Goal: Task Accomplishment & Management: Use online tool/utility

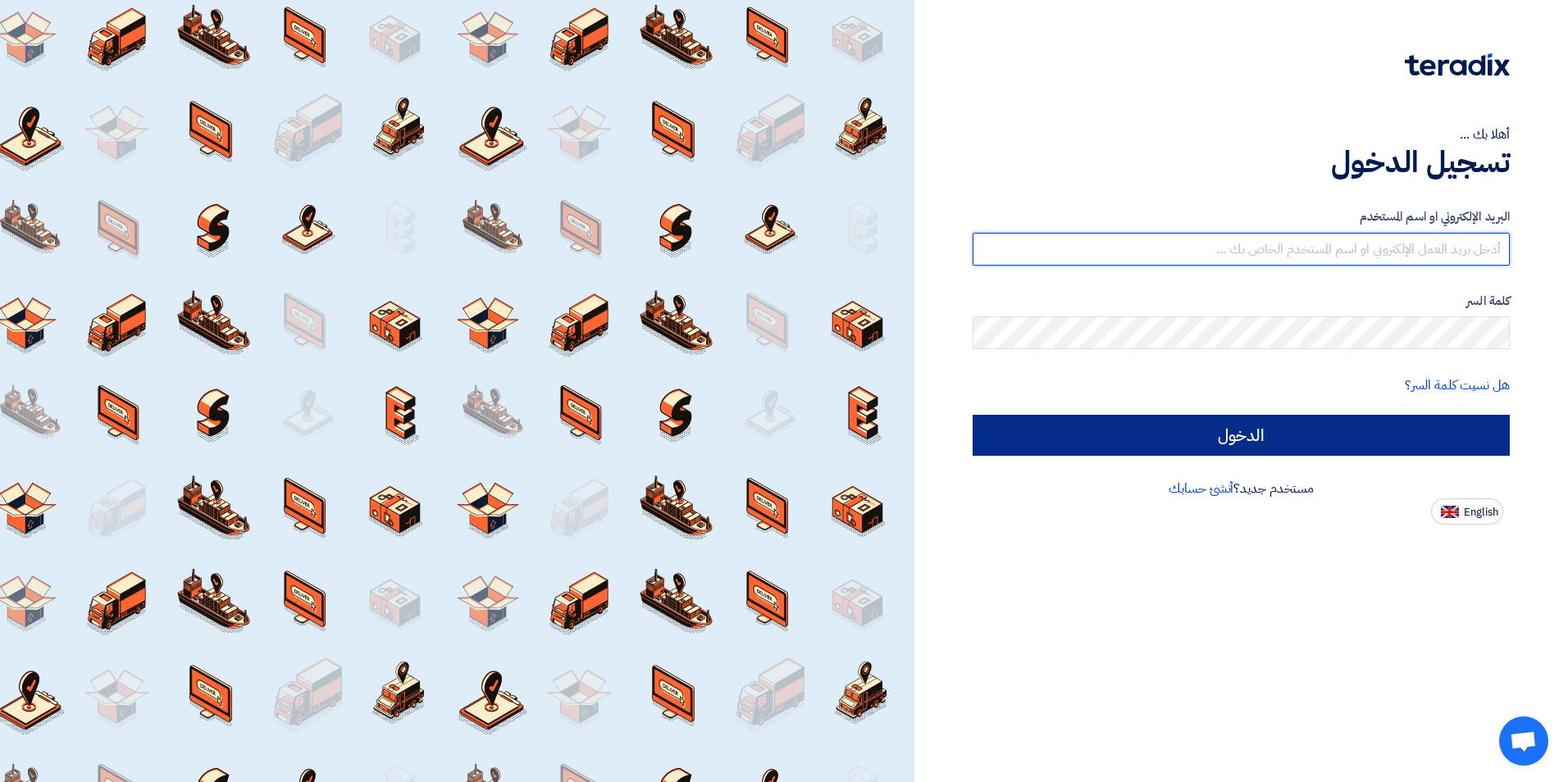
type input "[EMAIL_ADDRESS][DOMAIN_NAME]"
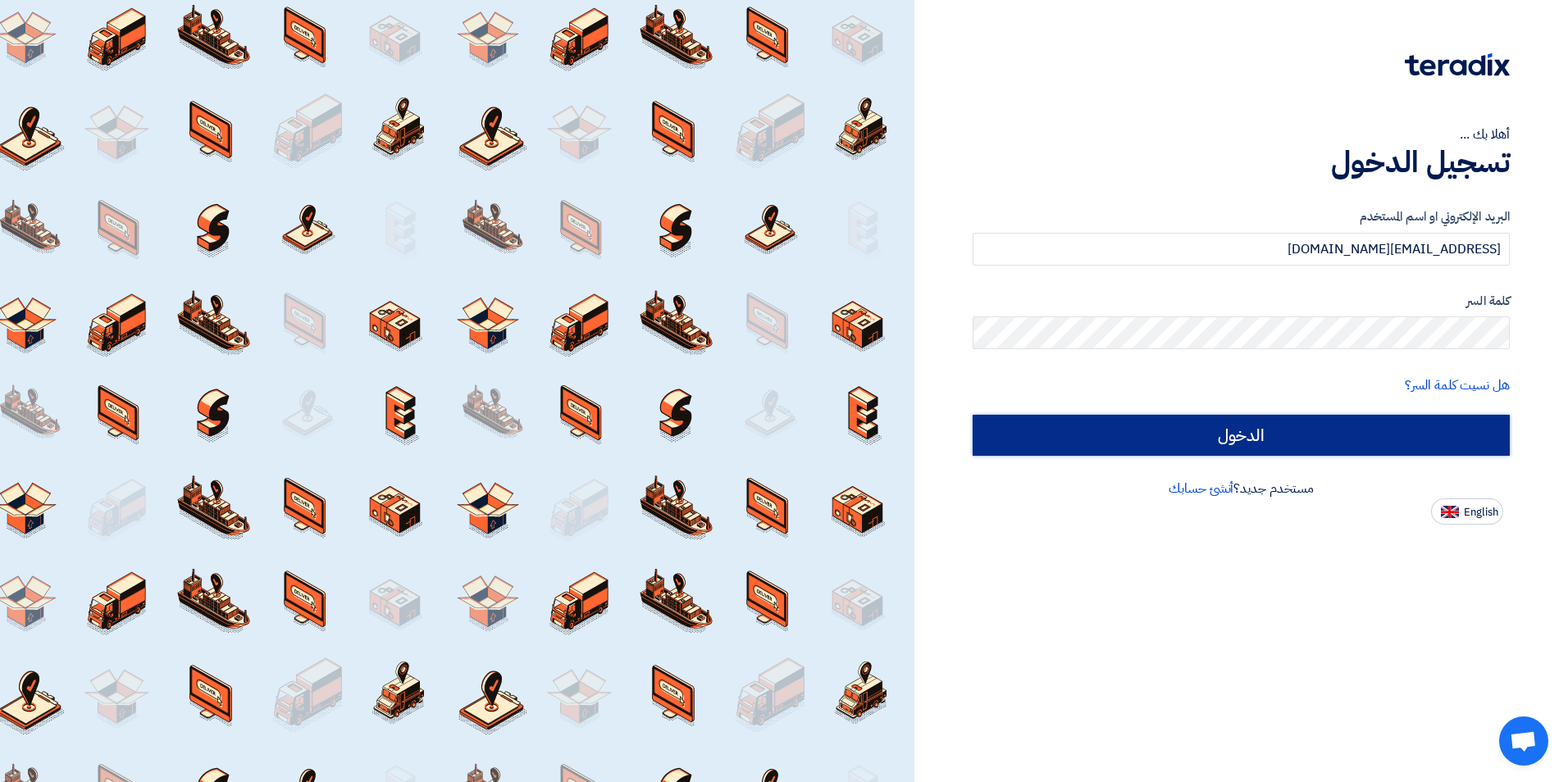
click at [1224, 439] on input "الدخول" at bounding box center [1241, 435] width 537 height 41
type input "Sign in"
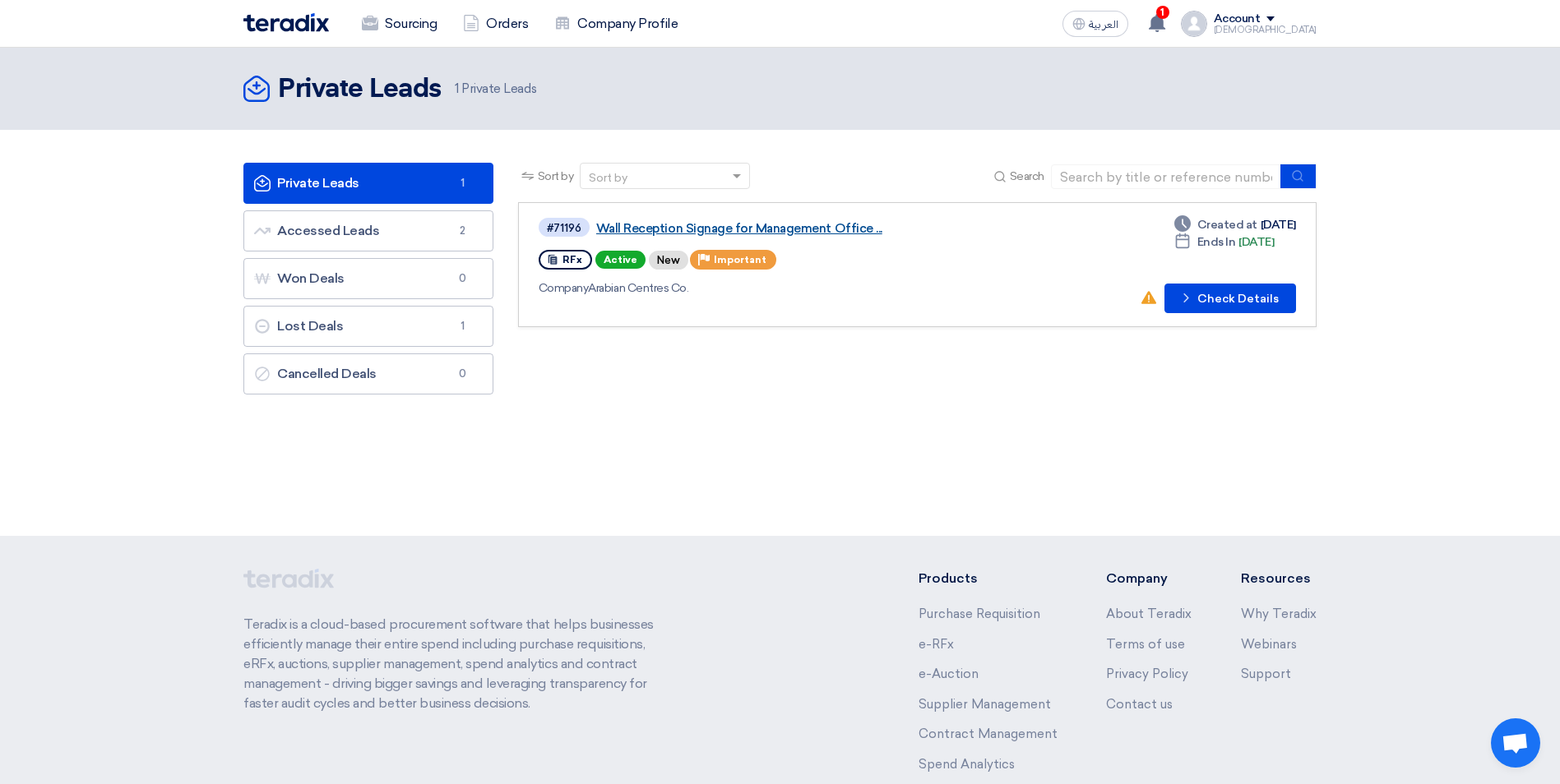
click at [645, 229] on link "Wall Reception Signage for Management Office ..." at bounding box center [802, 228] width 411 height 15
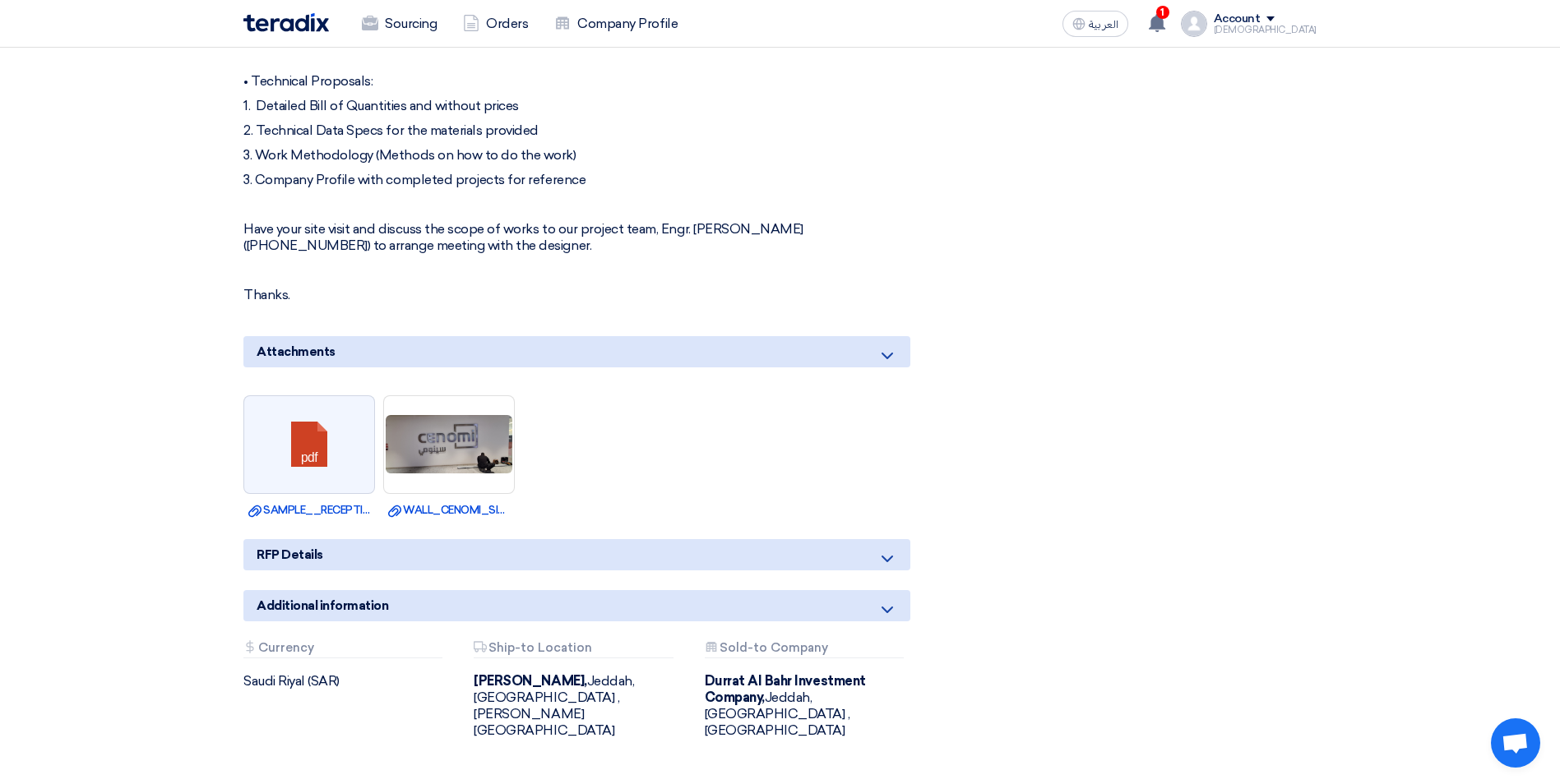
scroll to position [877, 0]
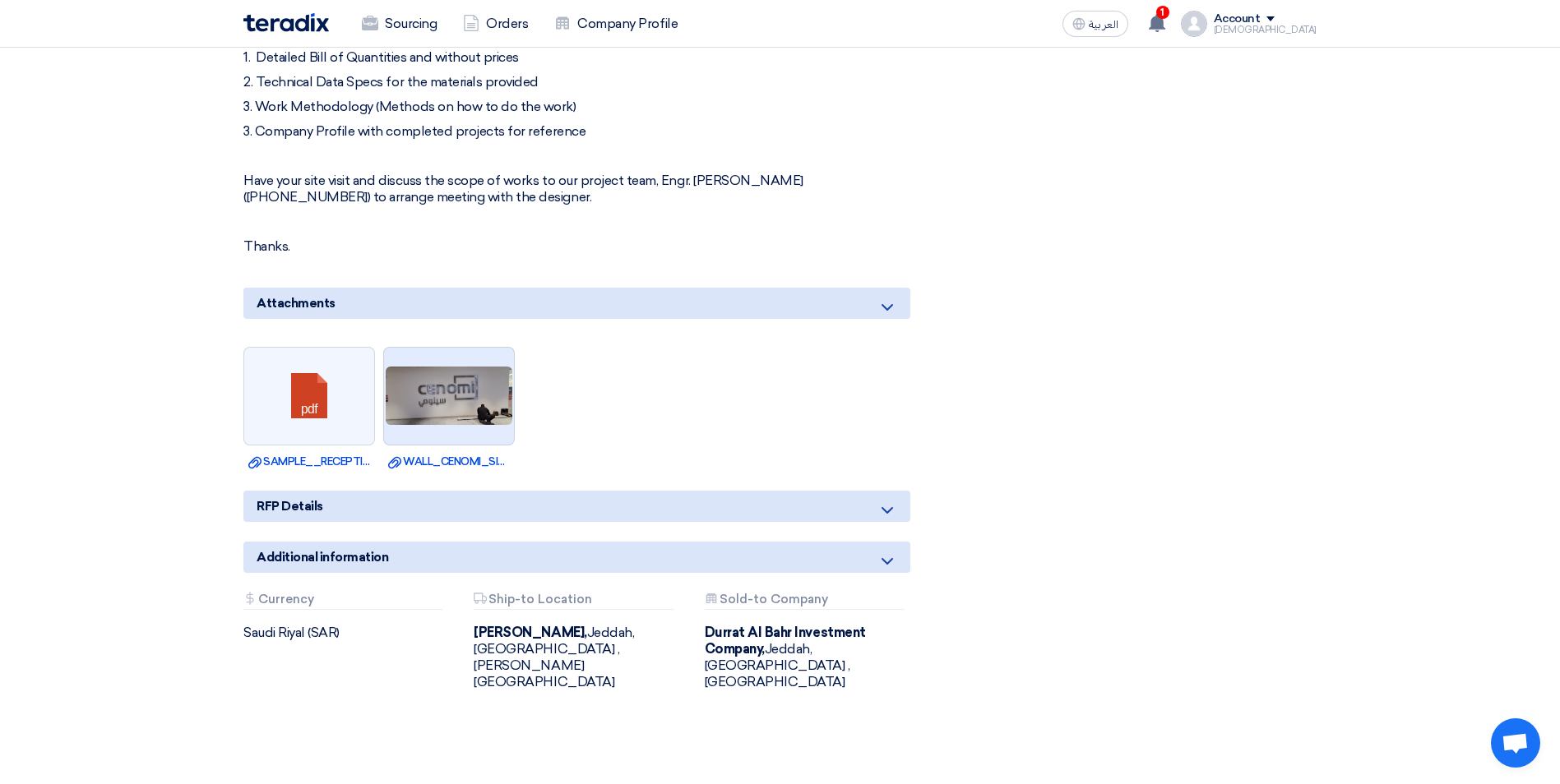
click at [439, 398] on img at bounding box center [448, 396] width 130 height 62
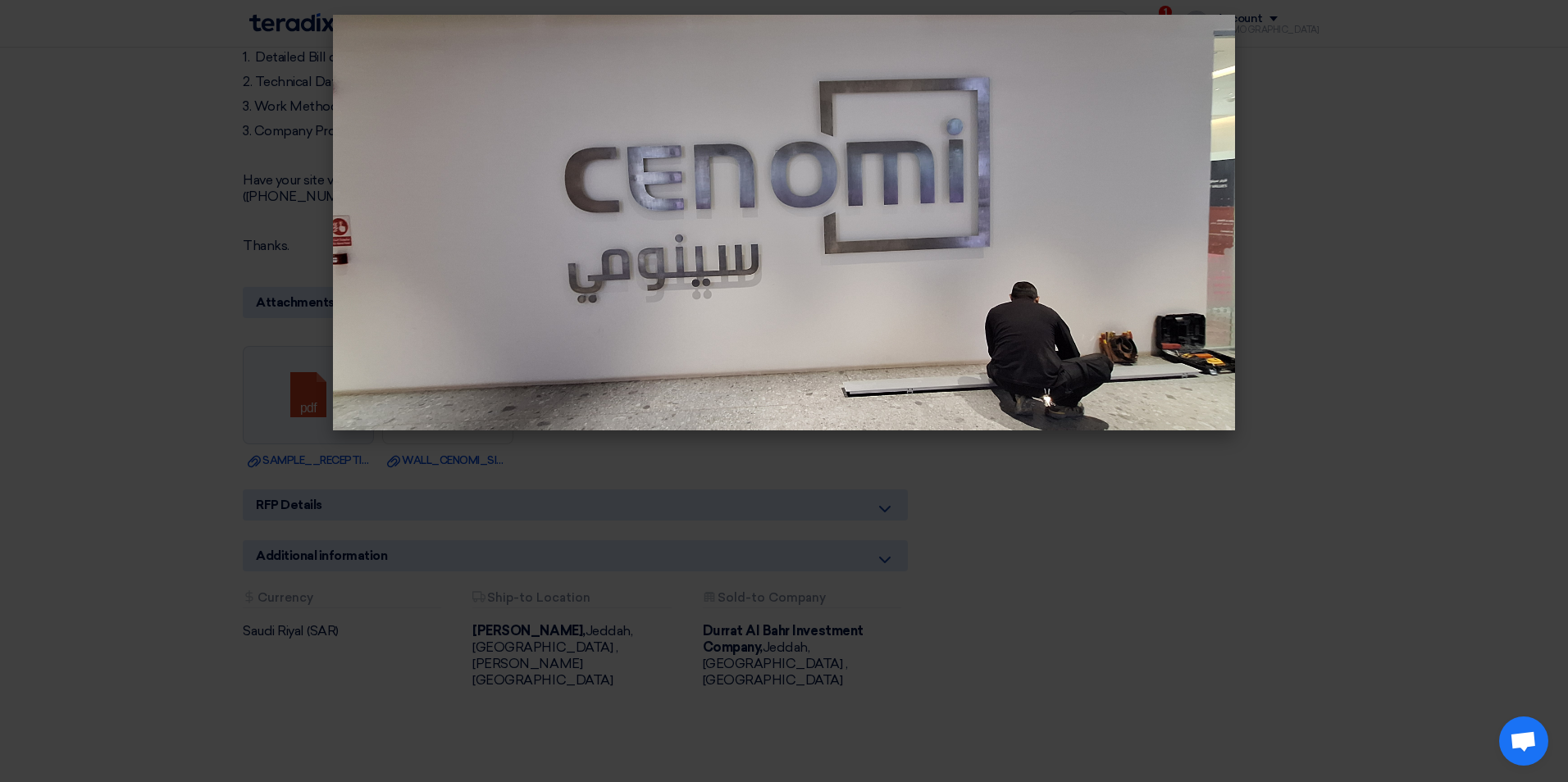
click at [1241, 487] on modal-container at bounding box center [784, 391] width 1568 height 782
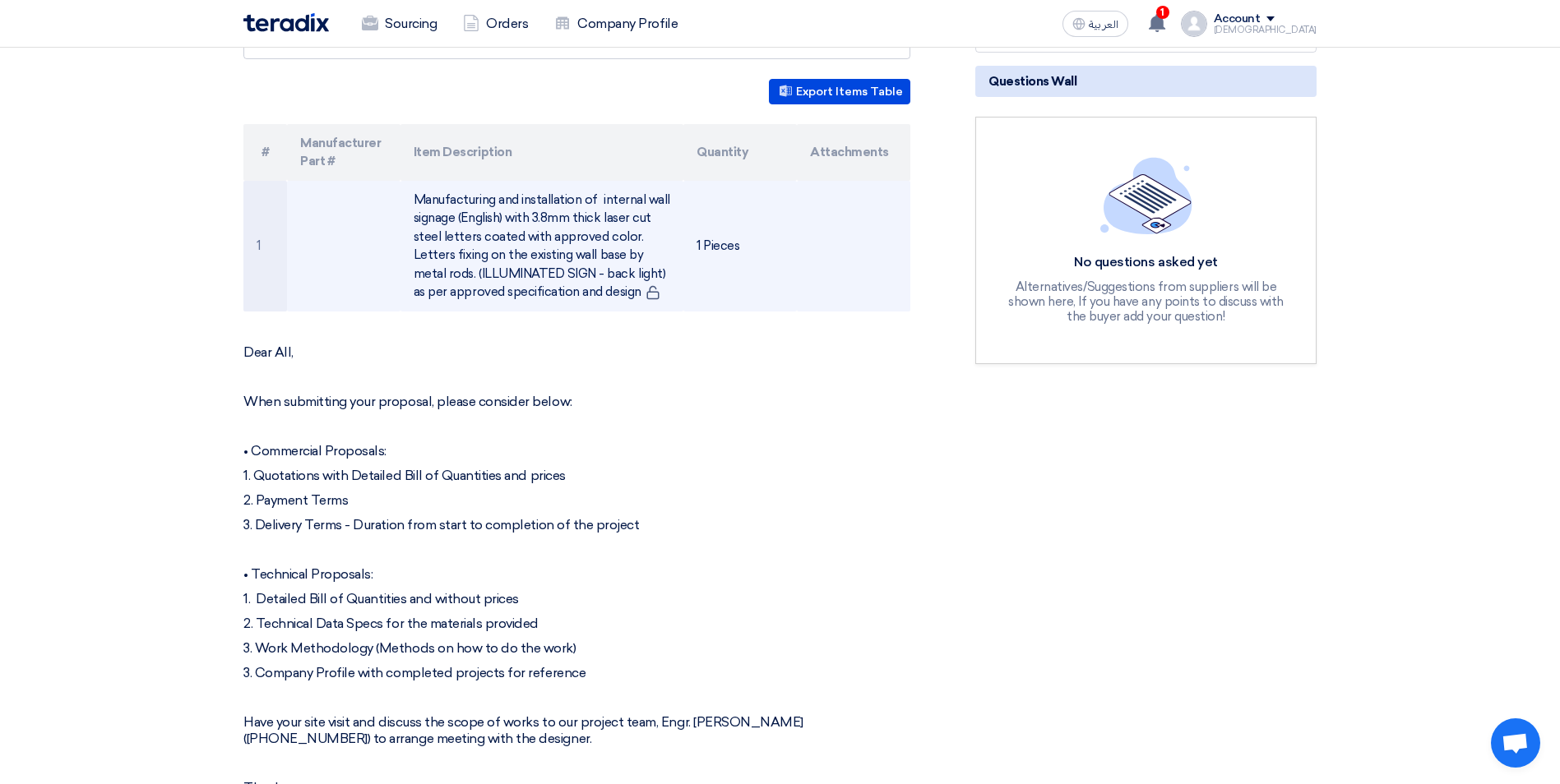
scroll to position [657, 0]
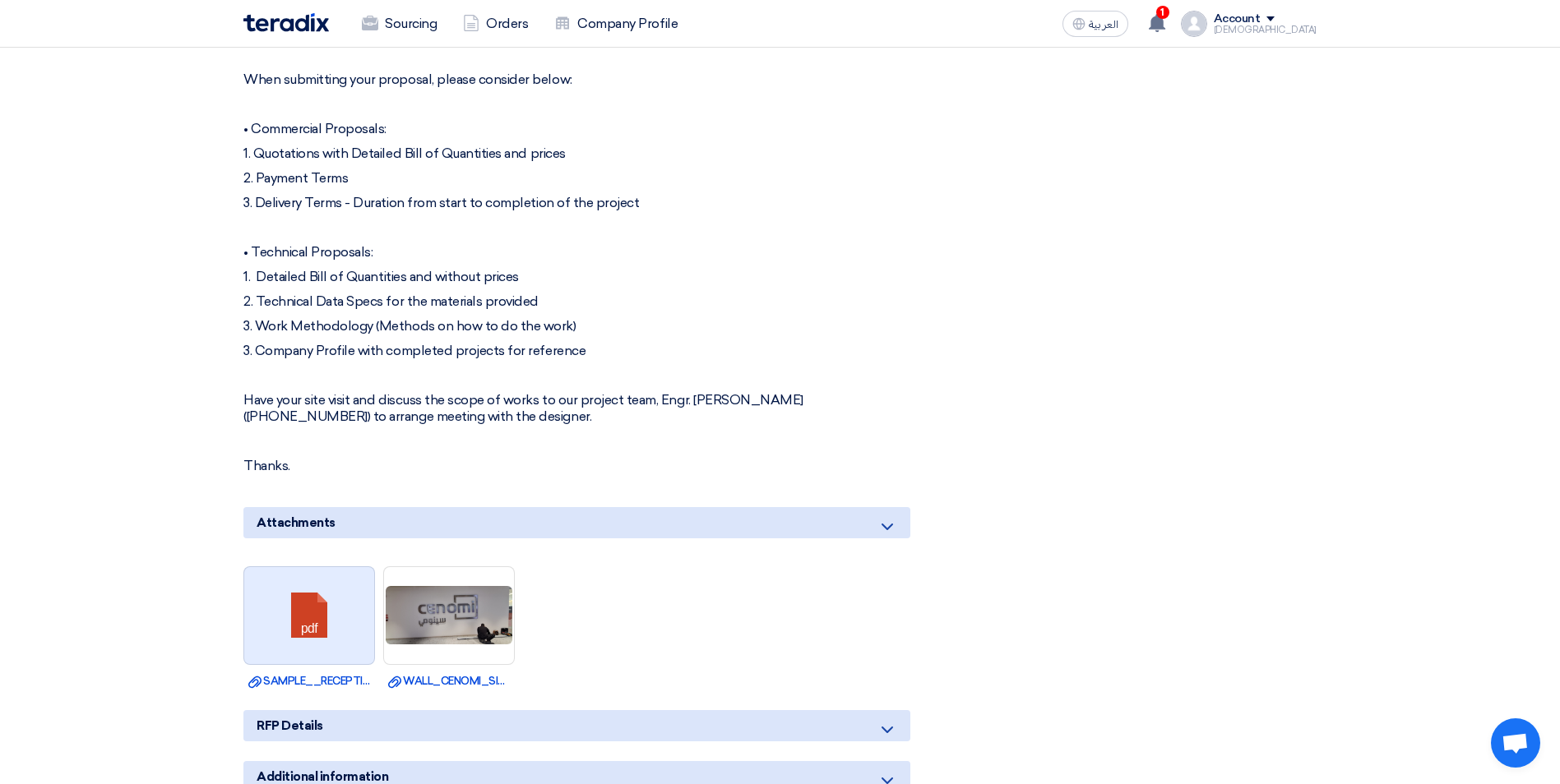
click at [339, 613] on link at bounding box center [310, 617] width 131 height 99
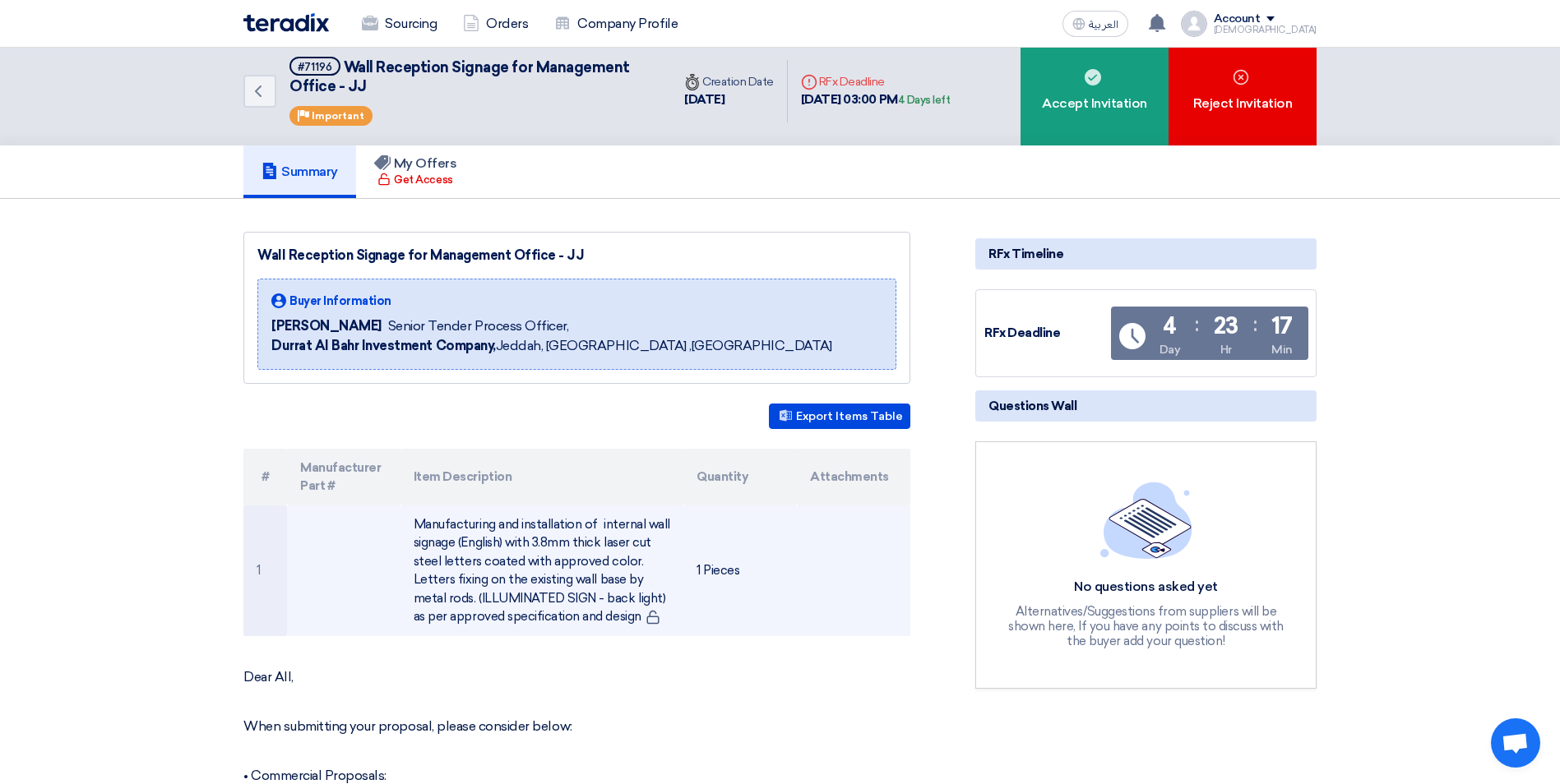
scroll to position [0, 0]
